Goal: Information Seeking & Learning: Learn about a topic

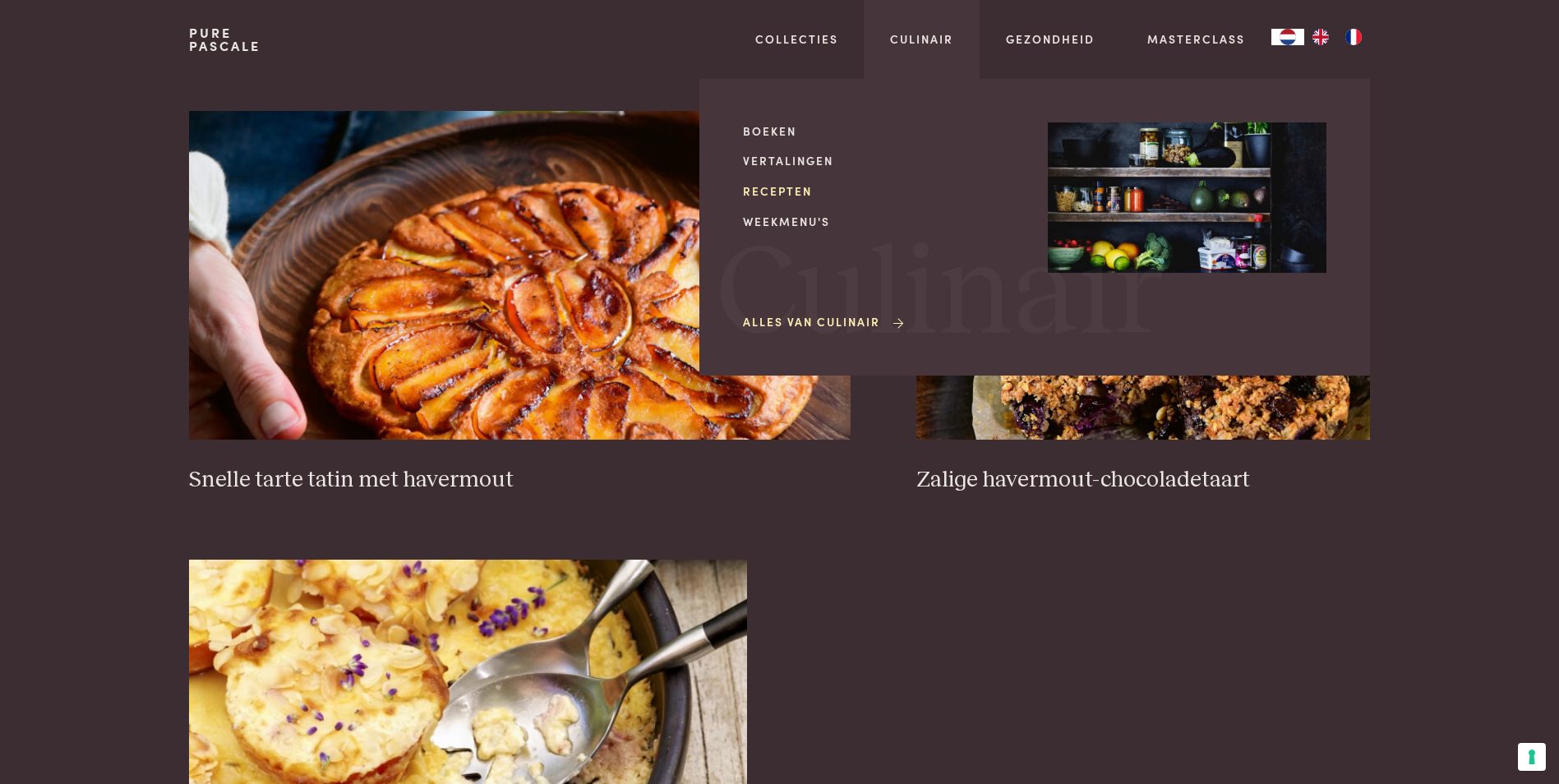
click at [789, 189] on link "Recepten" at bounding box center [882, 191] width 278 height 17
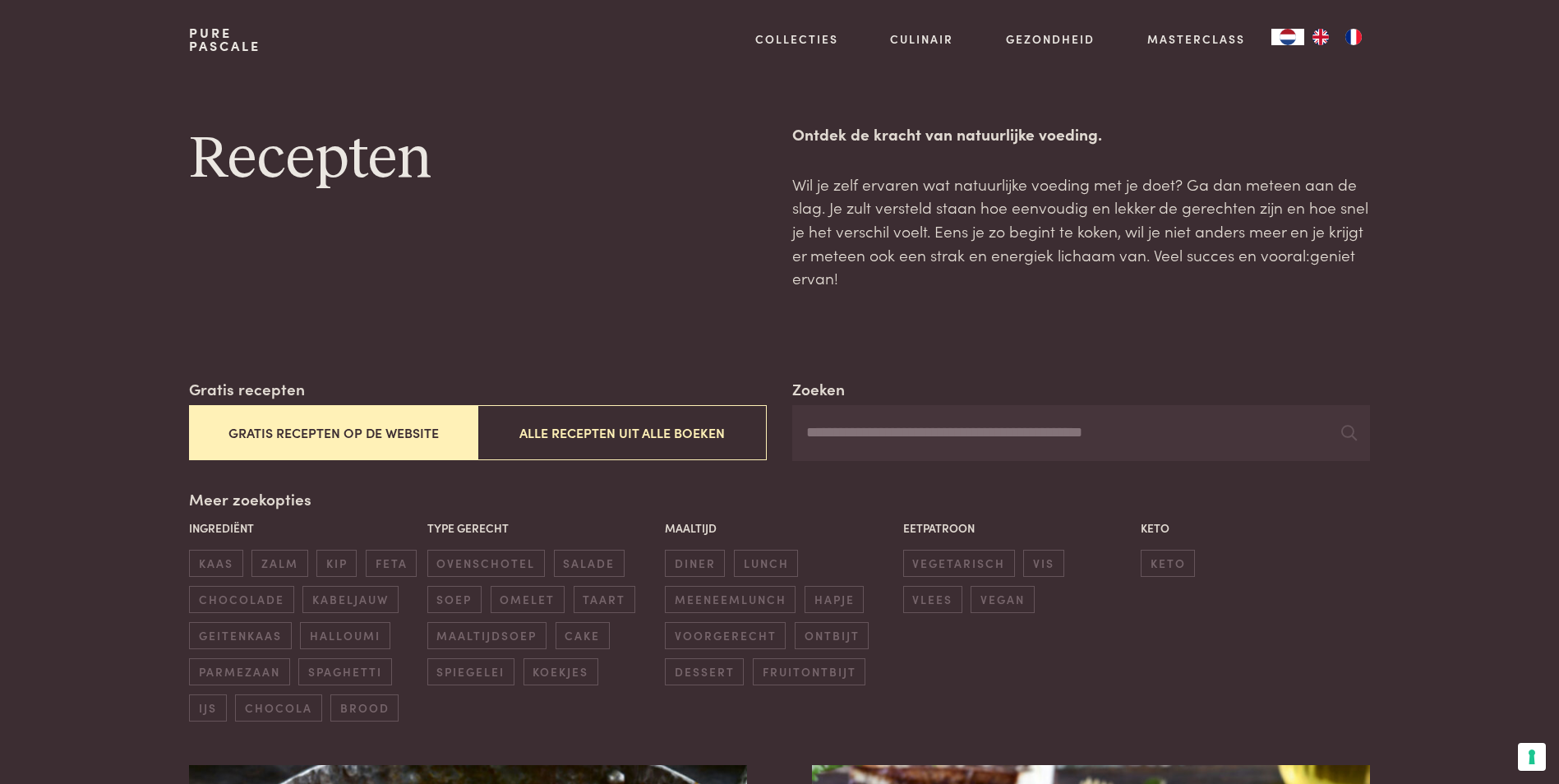
click at [917, 427] on input "Zoeken" at bounding box center [1081, 432] width 577 height 55
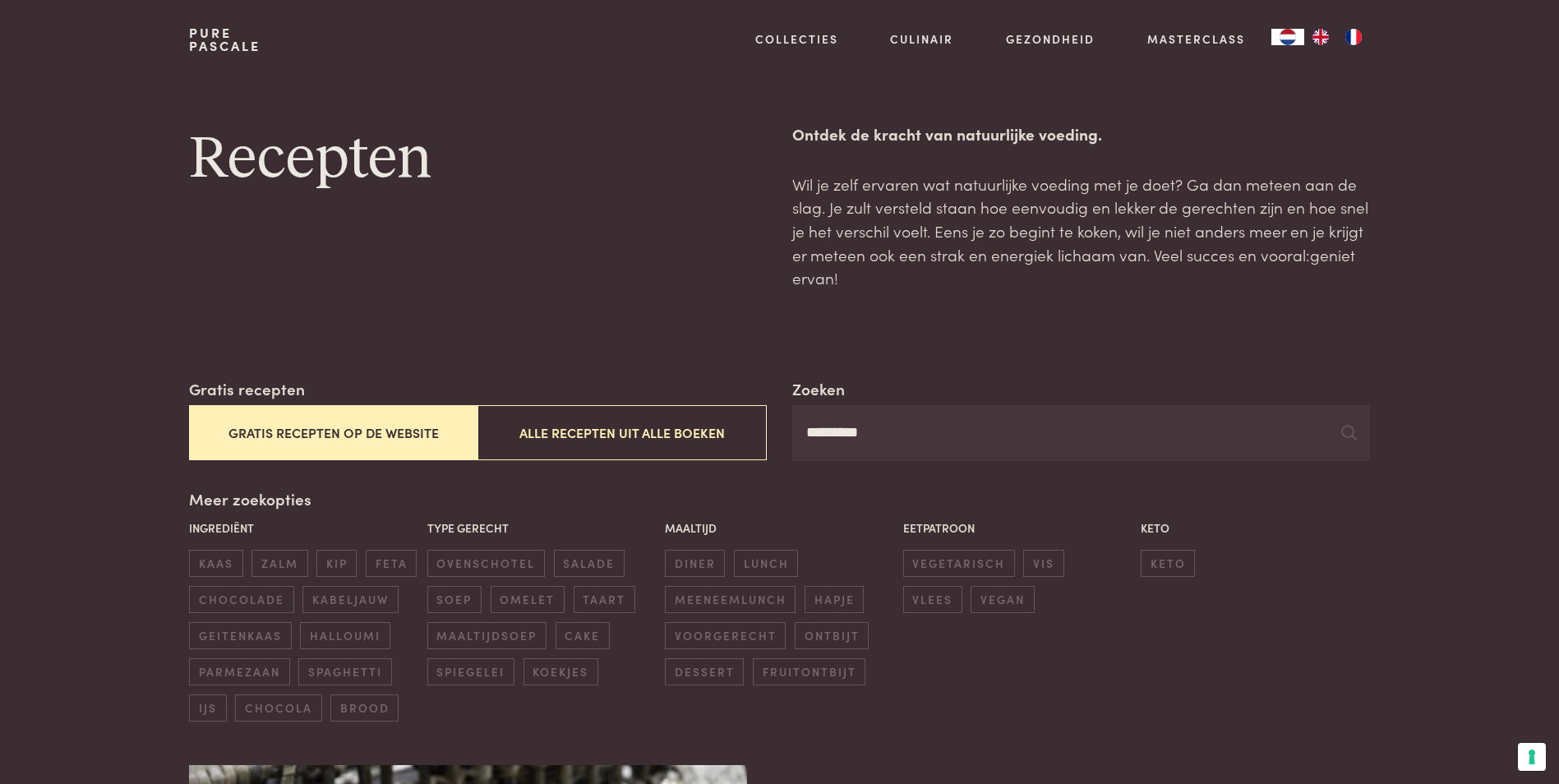
type input "*********"
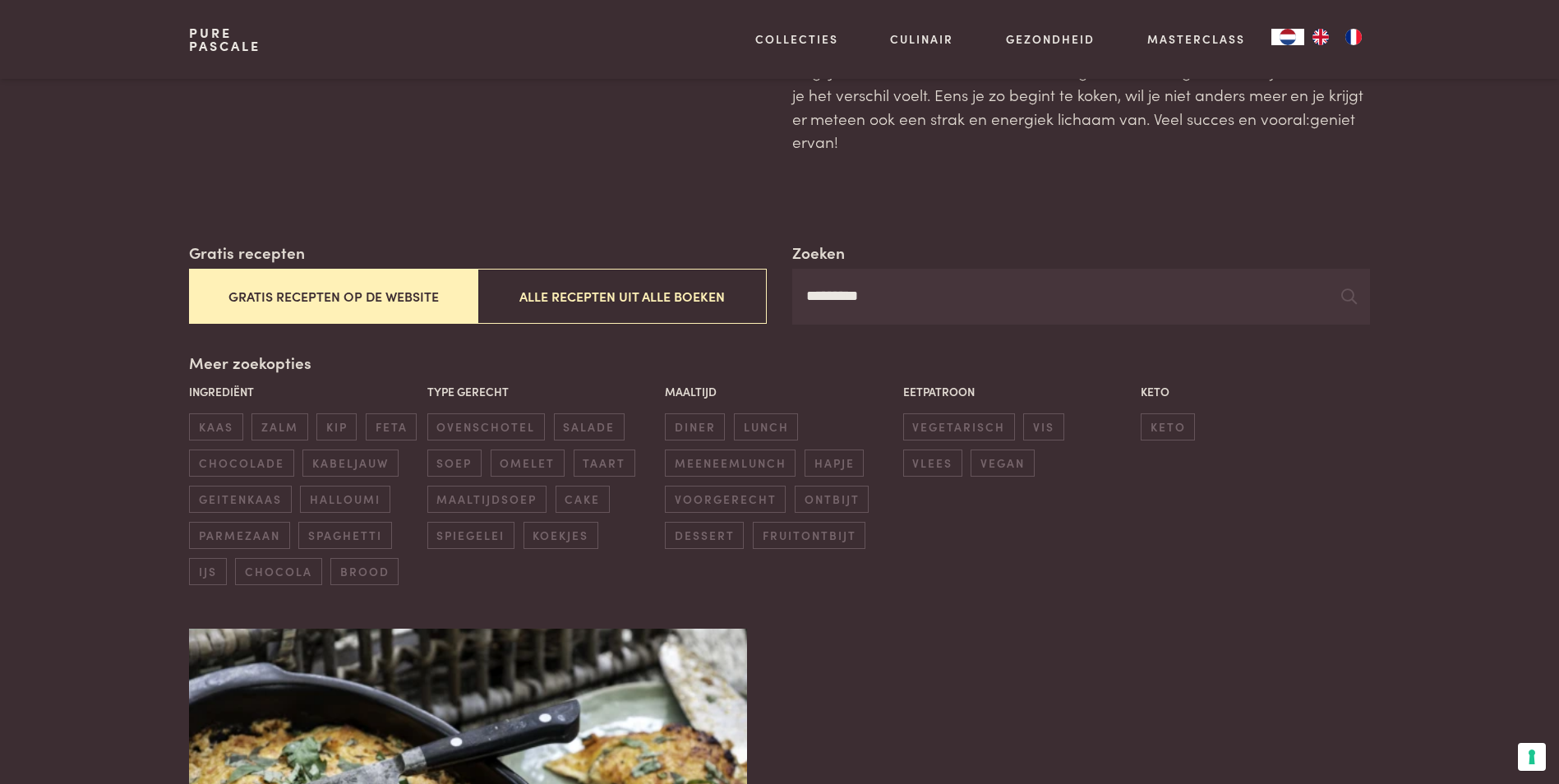
scroll to position [142, 0]
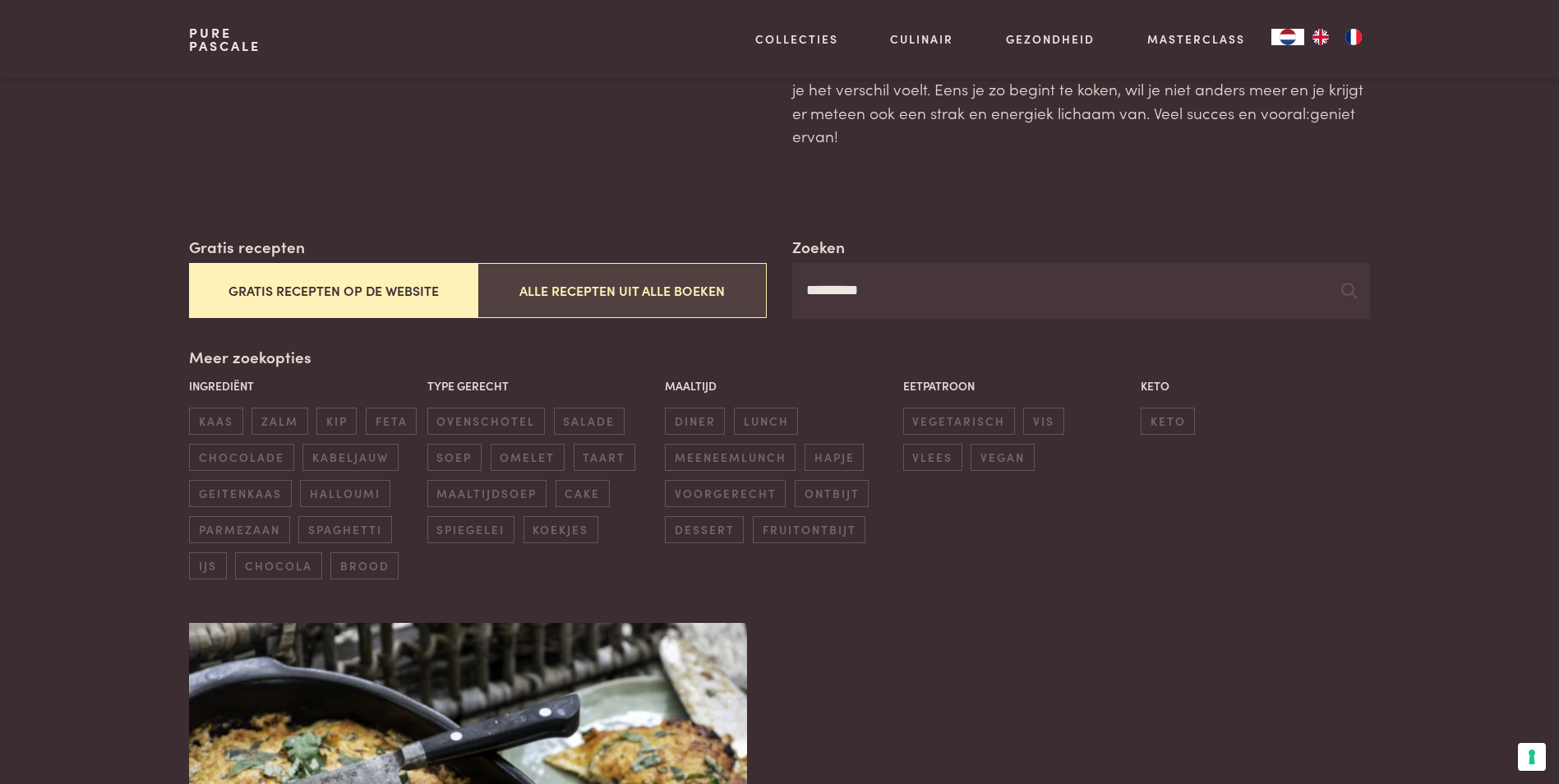
click at [656, 289] on button "Alle recepten uit alle boeken" at bounding box center [622, 290] width 289 height 55
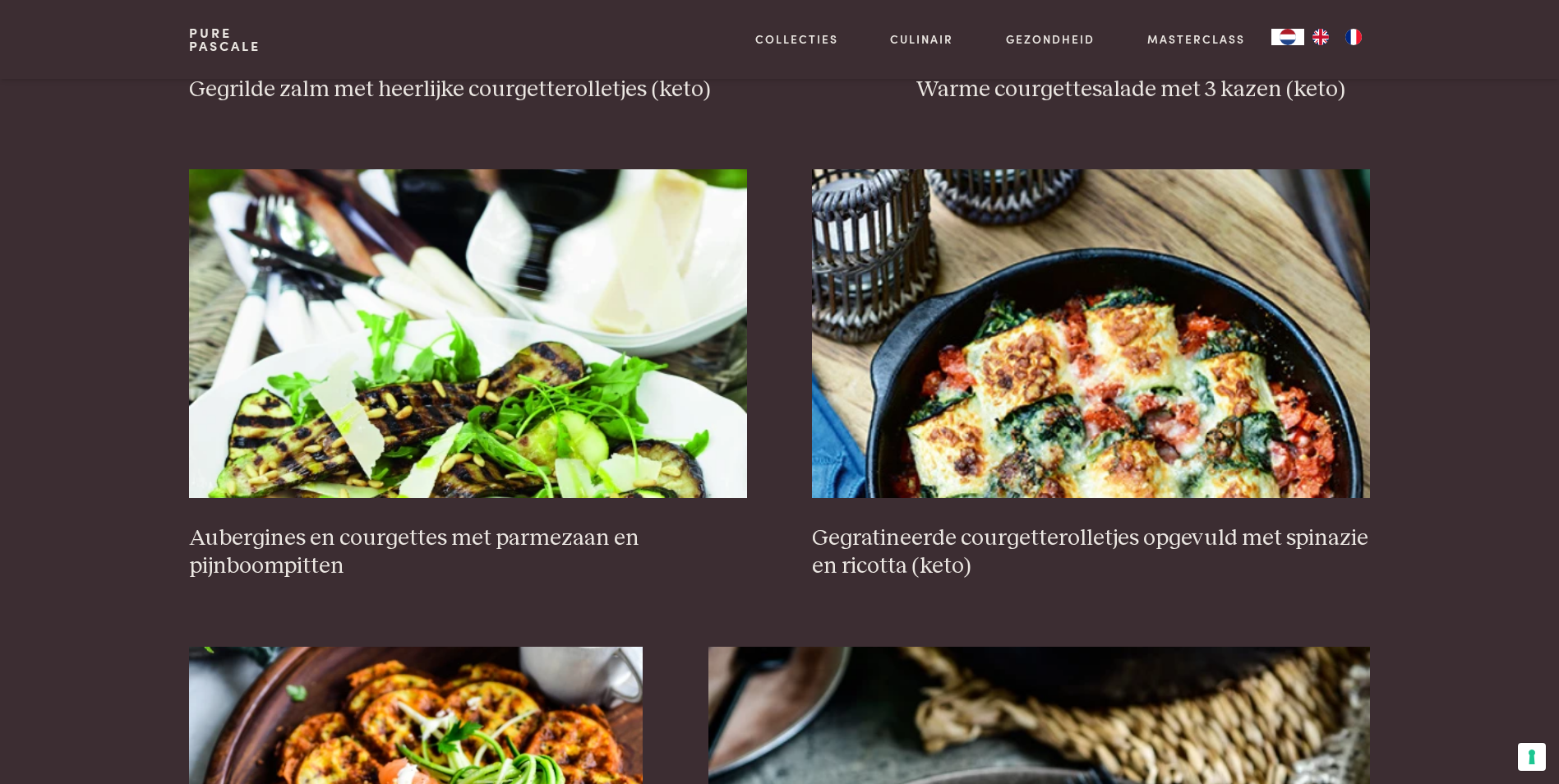
scroll to position [1986, 0]
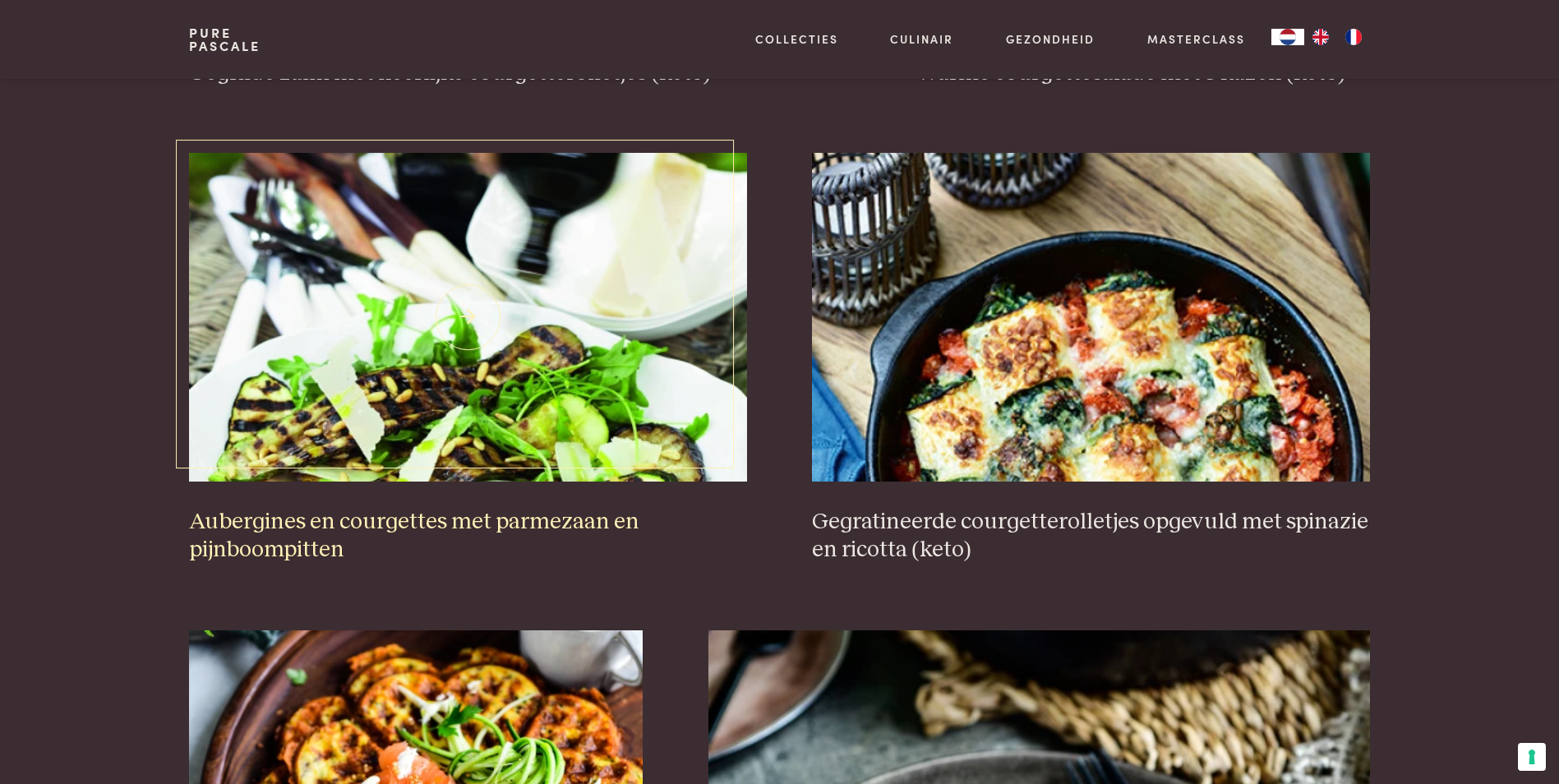
click at [359, 517] on h3 "Aubergines en courgettes met parmezaan en pijnboompitten" at bounding box center [467, 536] width 558 height 56
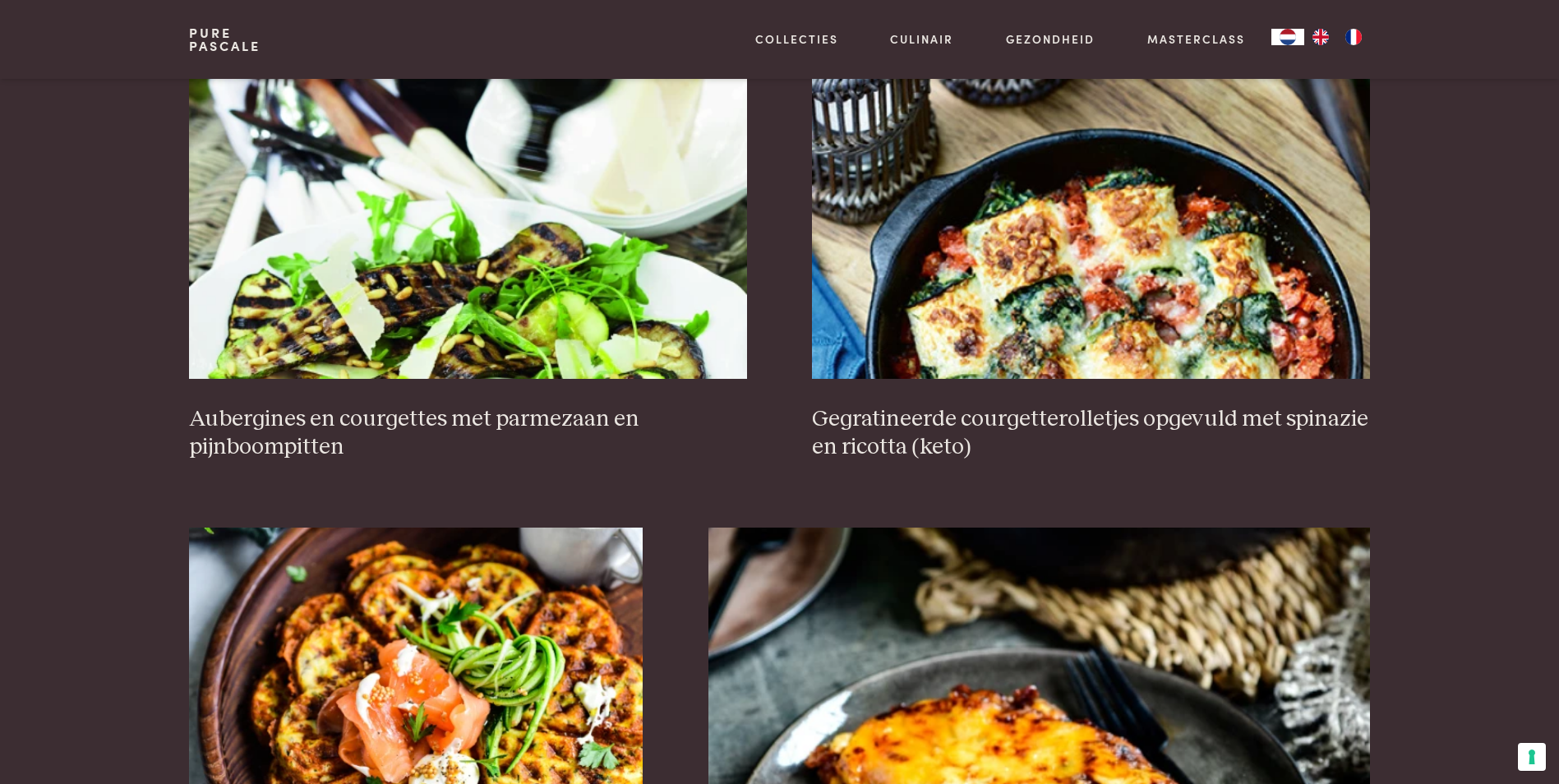
scroll to position [2080, 0]
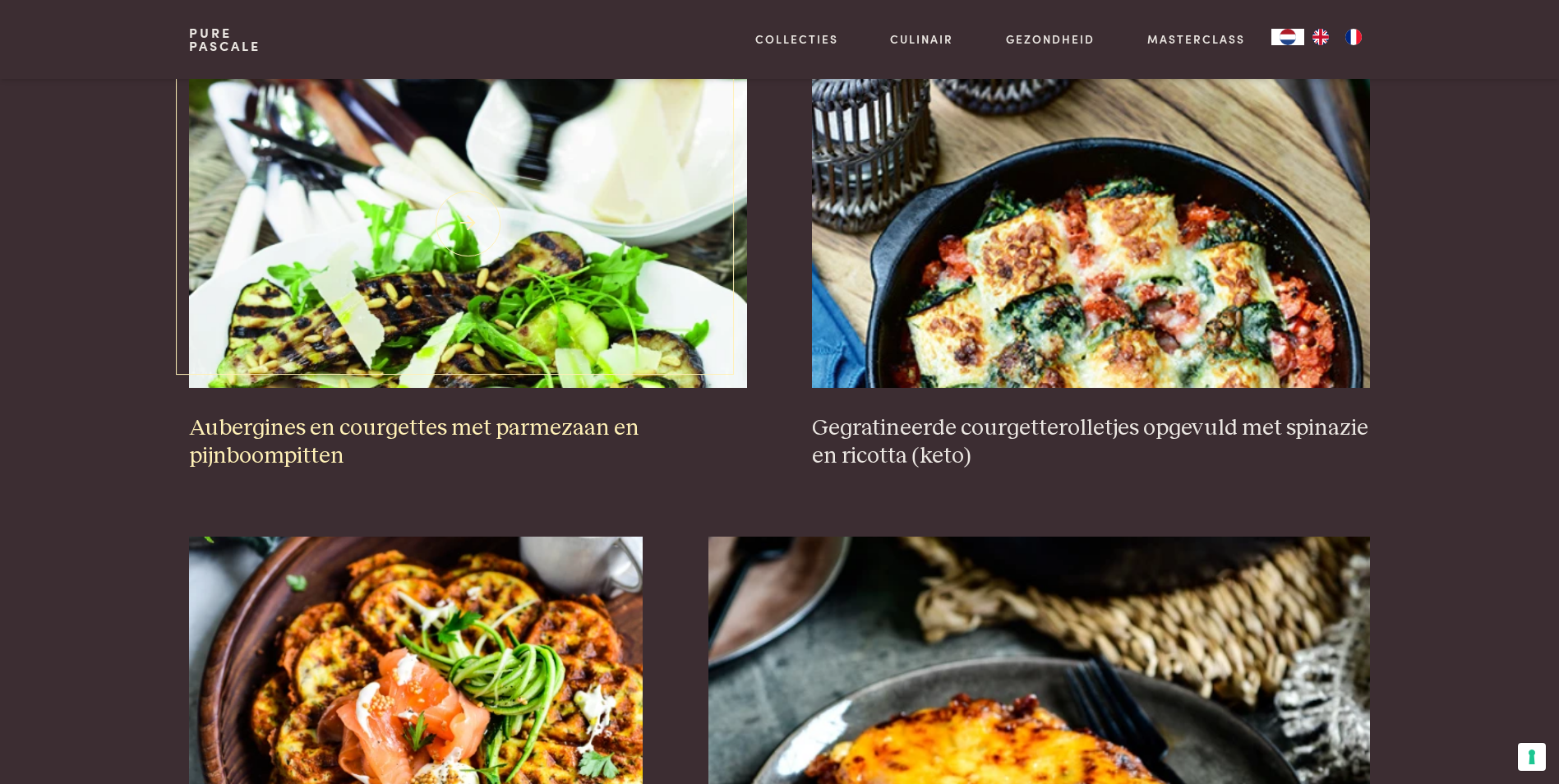
click at [370, 421] on h3 "Aubergines en courgettes met parmezaan en pijnboompitten" at bounding box center [467, 443] width 558 height 56
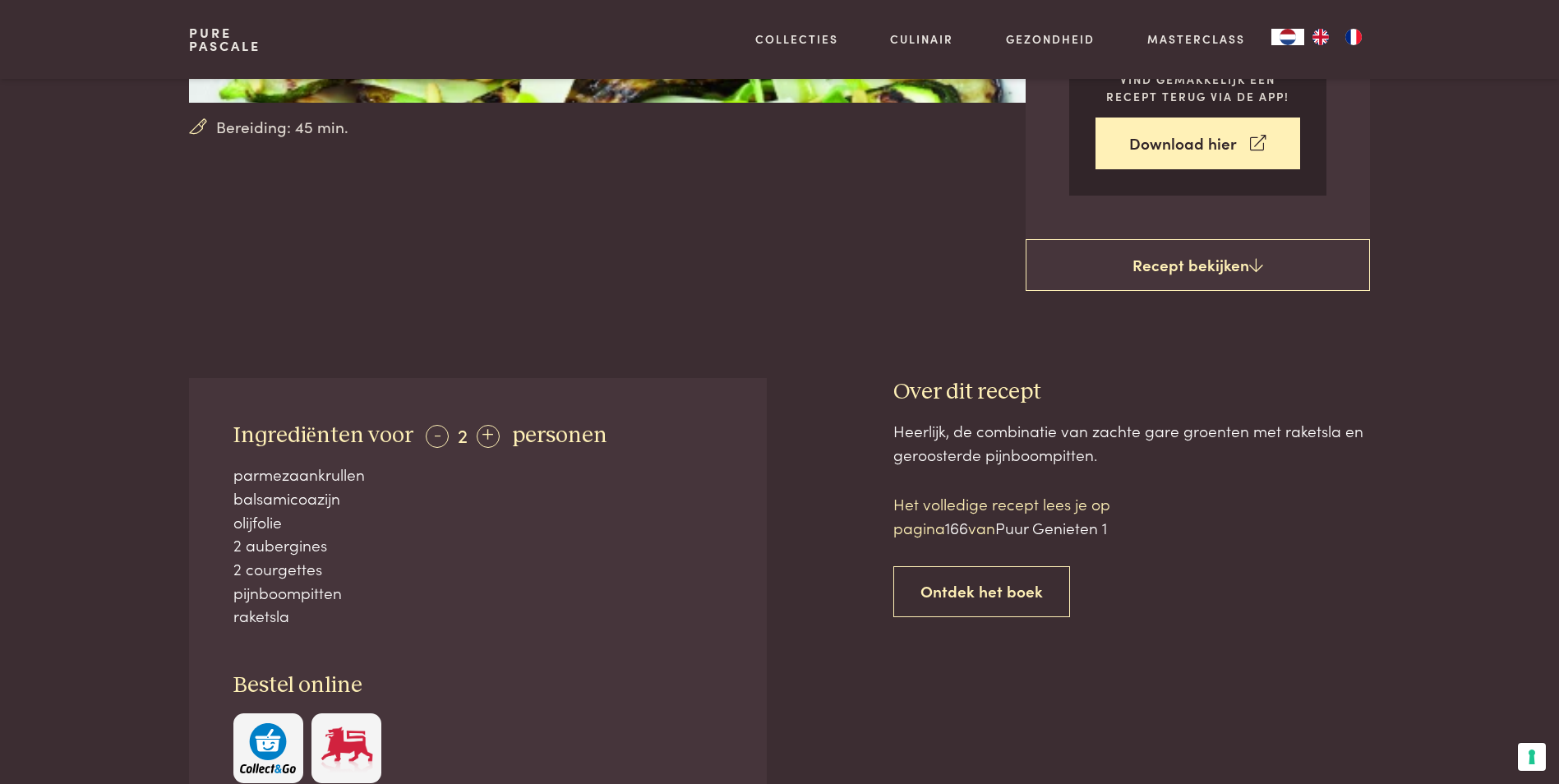
scroll to position [499, 0]
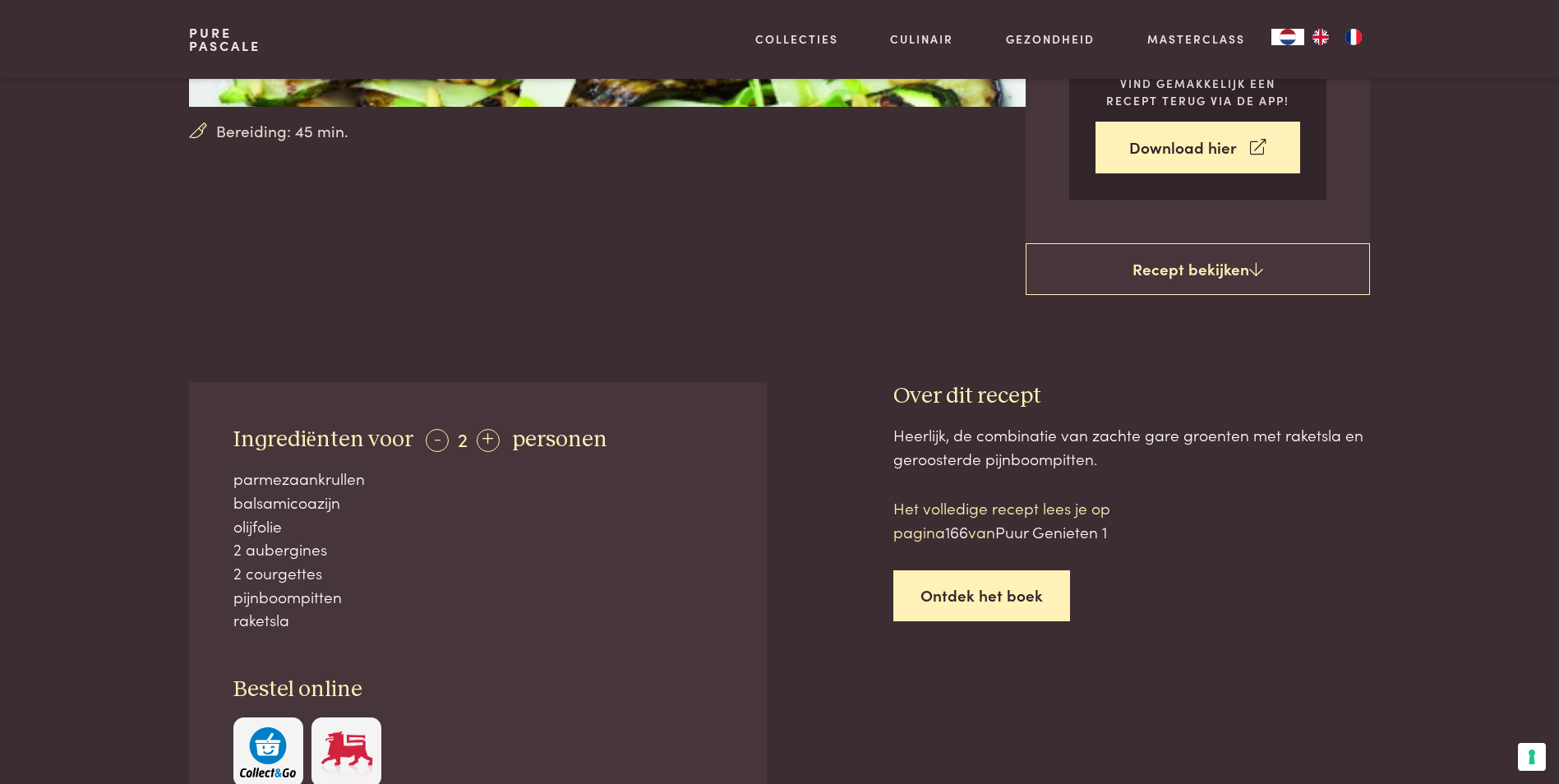
click at [968, 577] on link "Ontdek het boek" at bounding box center [982, 596] width 177 height 52
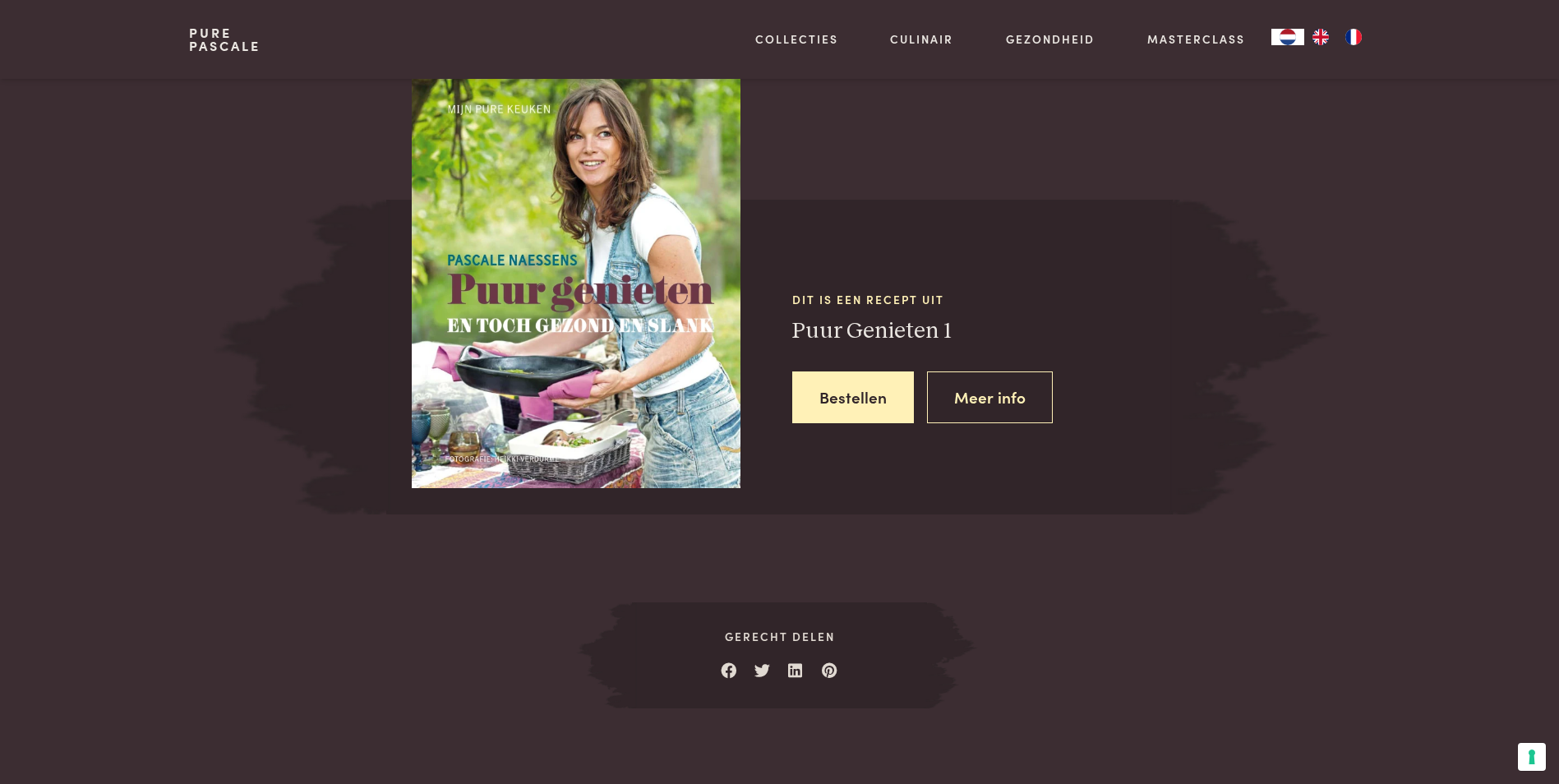
scroll to position [1587, 0]
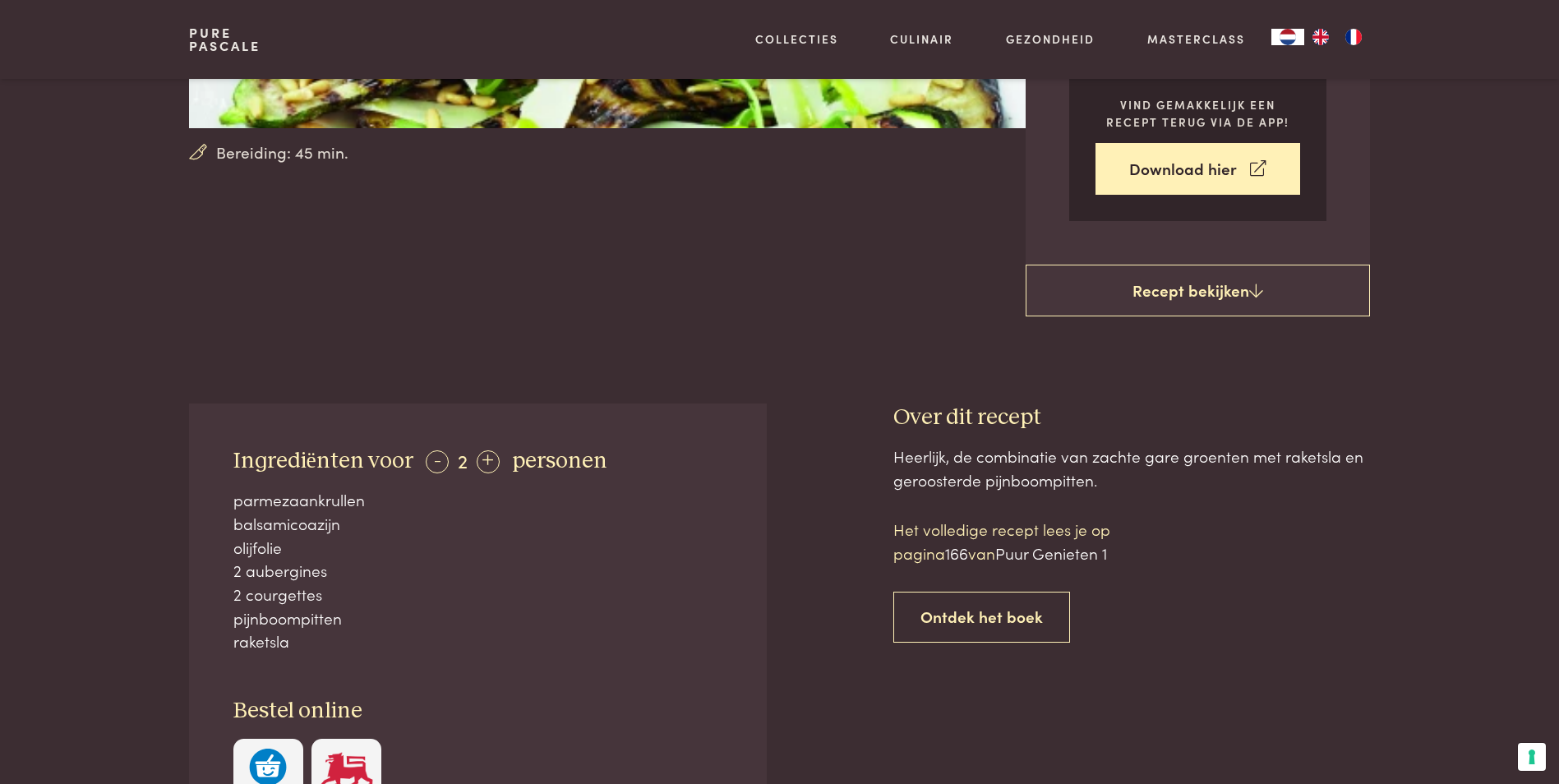
scroll to position [491, 0]
